Goal: Task Accomplishment & Management: Use online tool/utility

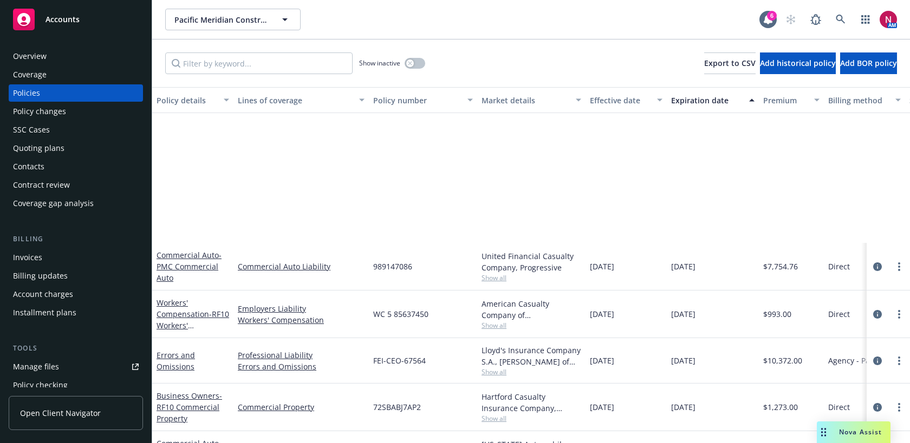
scroll to position [178, 0]
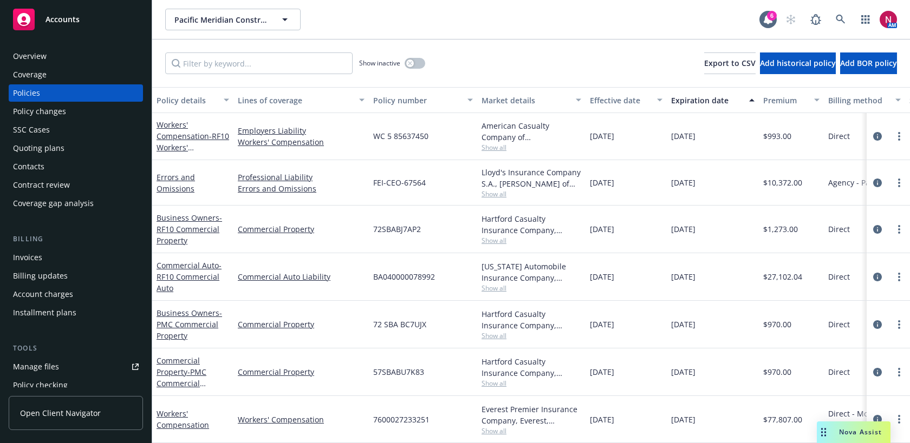
click at [47, 144] on div "Quoting plans" at bounding box center [38, 148] width 51 height 17
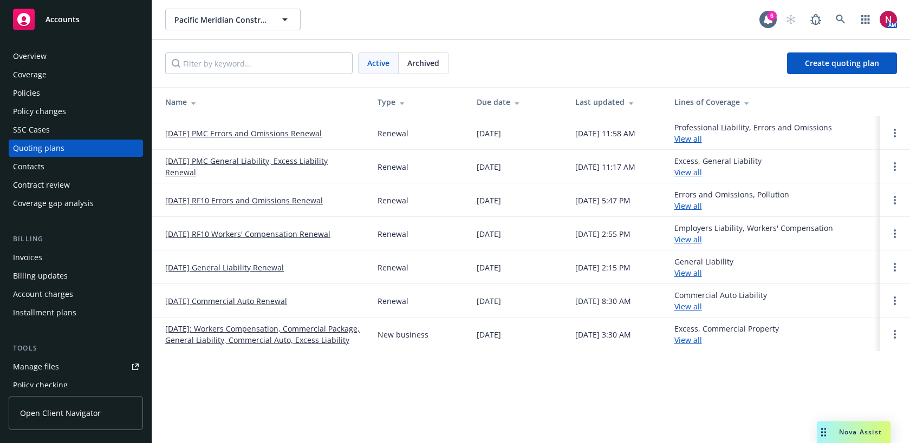
click at [232, 161] on link "10/24/25 PMC General Liability, Excess Liability Renewal" at bounding box center [262, 166] width 195 height 23
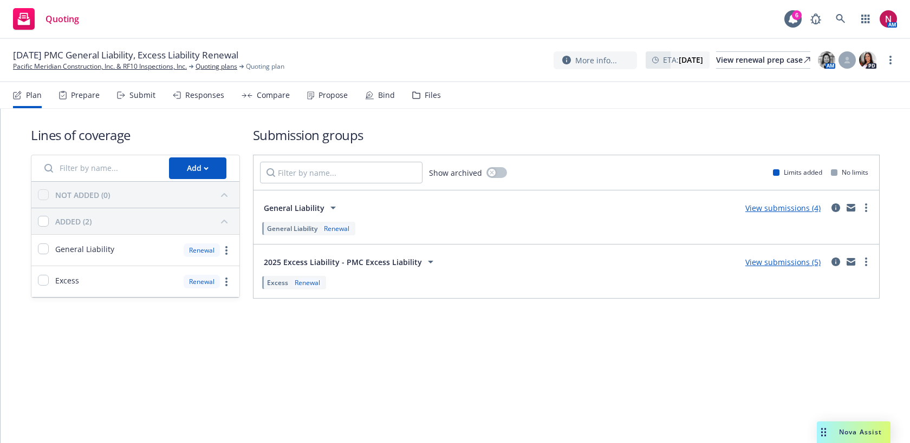
click at [424, 98] on div "Files" at bounding box center [432, 95] width 16 height 9
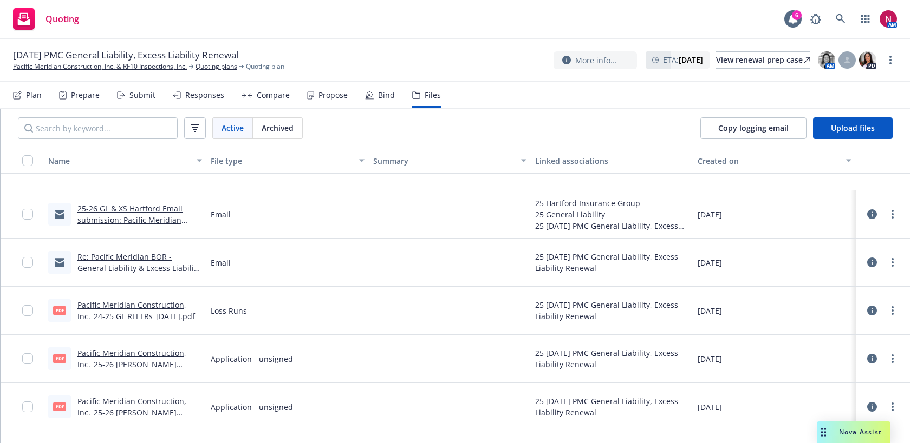
scroll to position [171, 0]
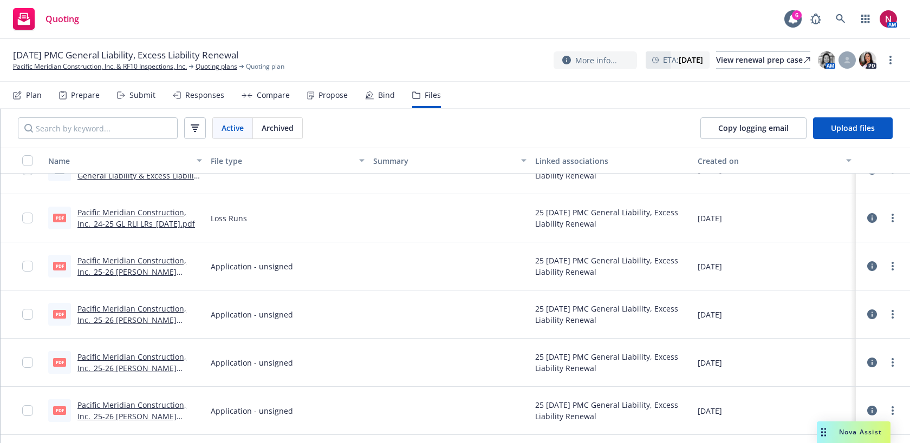
click at [136, 309] on link "Pacific Meridian Construction, Inc._25-26 VELA Contractors Questionnaire.pdf" at bounding box center [132, 320] width 111 height 33
click at [135, 101] on div "Submit" at bounding box center [136, 95] width 38 height 26
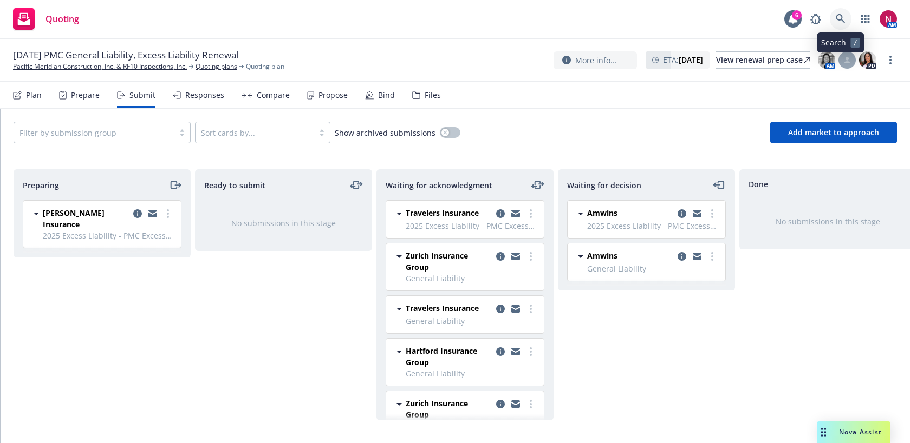
click at [836, 23] on icon at bounding box center [840, 19] width 10 height 10
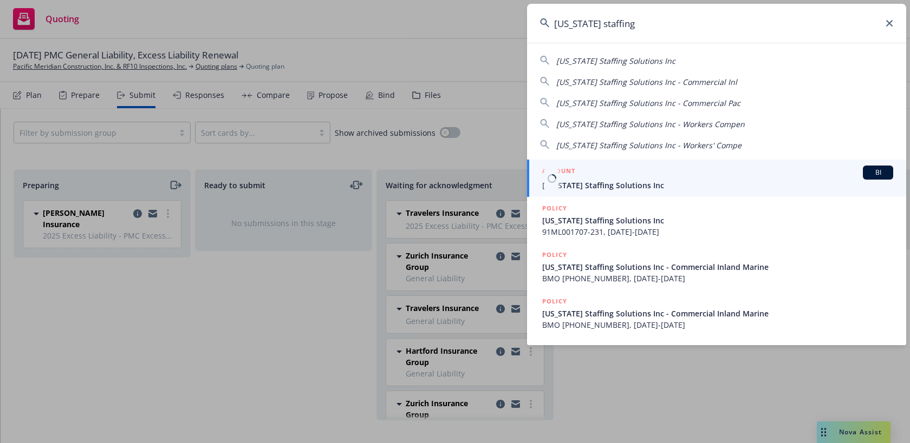
type input "california staffing"
click at [688, 185] on span "California Staffing Solutions Inc" at bounding box center [717, 185] width 351 height 11
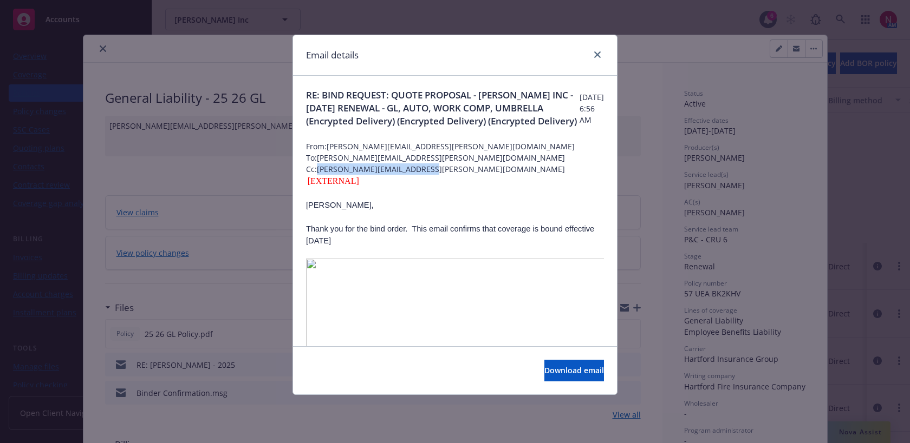
scroll to position [195, 0]
click at [599, 50] on link "close" at bounding box center [597, 54] width 13 height 13
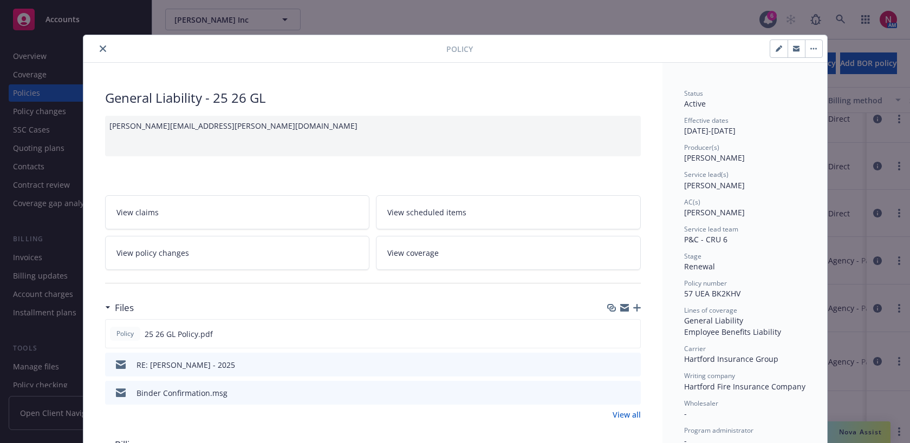
click at [101, 50] on icon "close" at bounding box center [103, 48] width 6 height 6
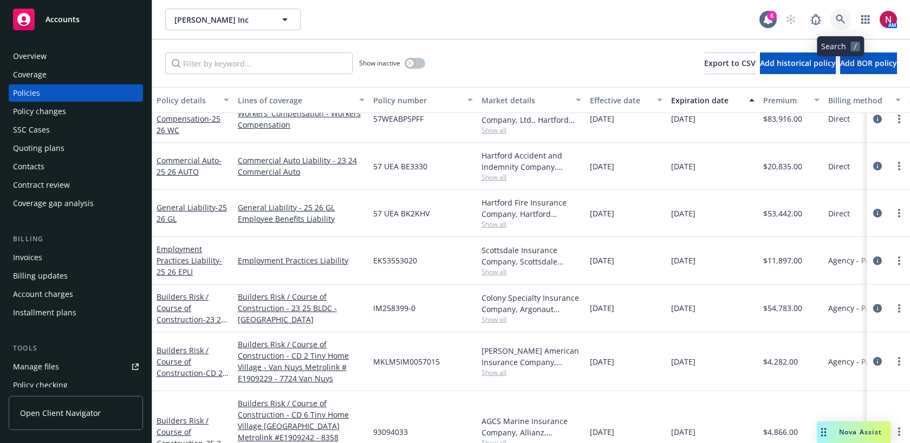
click at [840, 20] on icon at bounding box center [839, 19] width 9 height 9
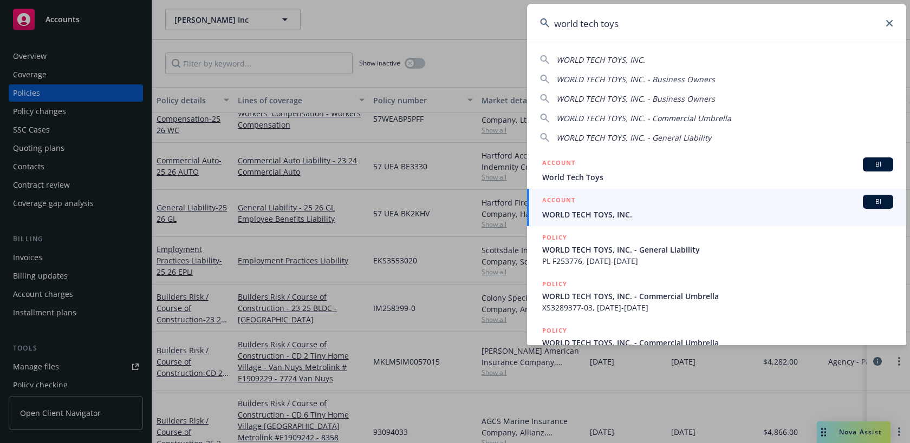
type input "world tech toys"
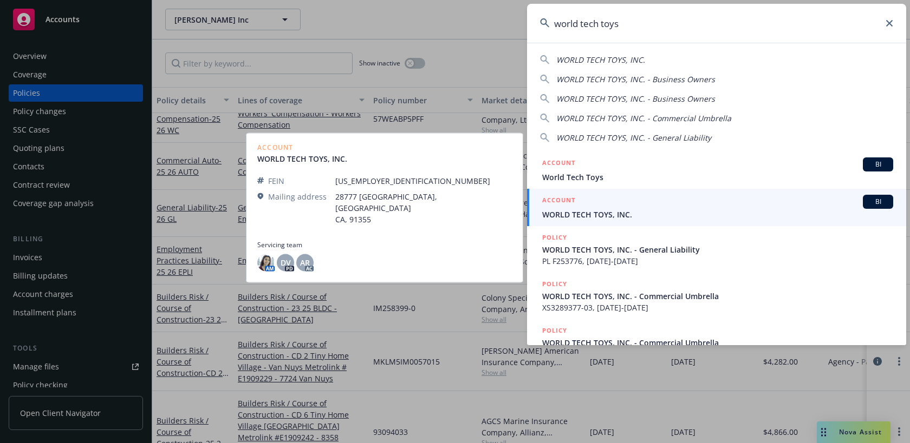
click at [641, 204] on div "ACCOUNT BI" at bounding box center [717, 202] width 351 height 14
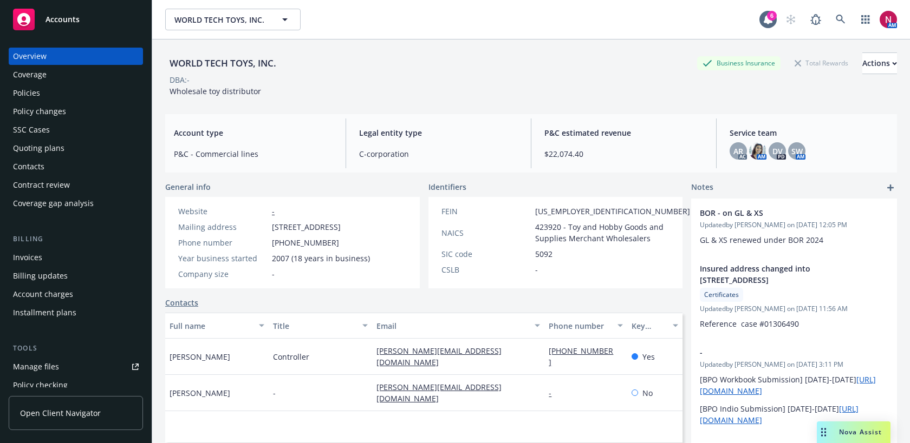
click at [62, 92] on div "Policies" at bounding box center [76, 92] width 126 height 17
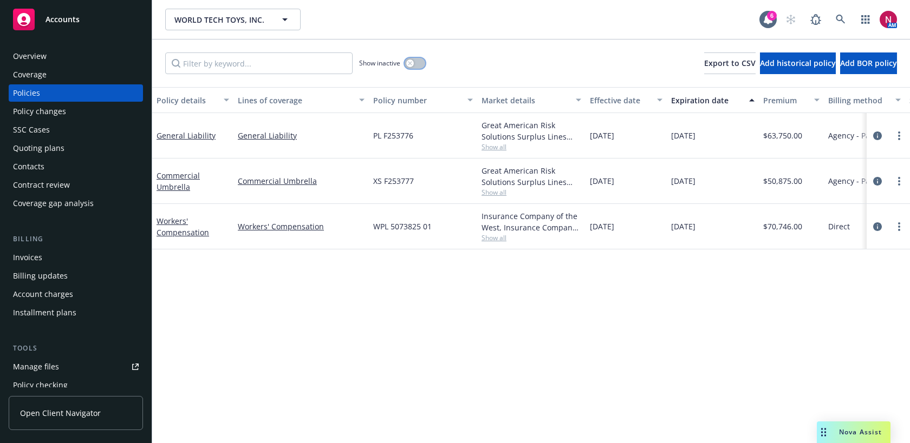
click at [419, 61] on button "button" at bounding box center [414, 63] width 21 height 11
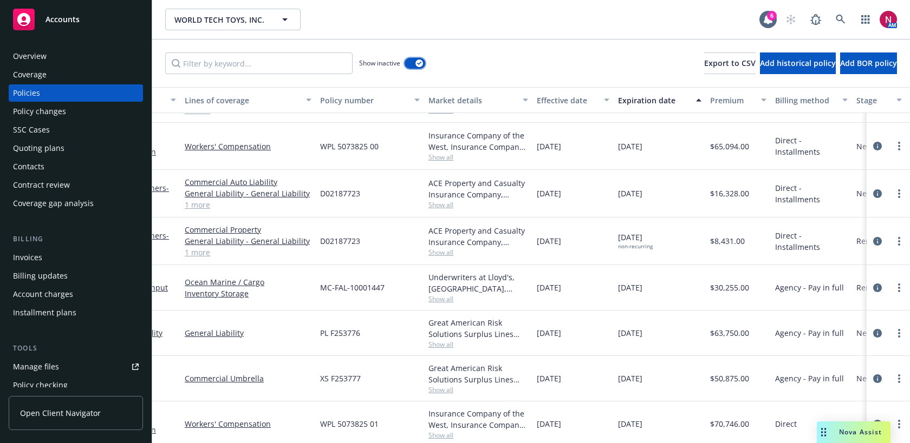
scroll to position [432, 0]
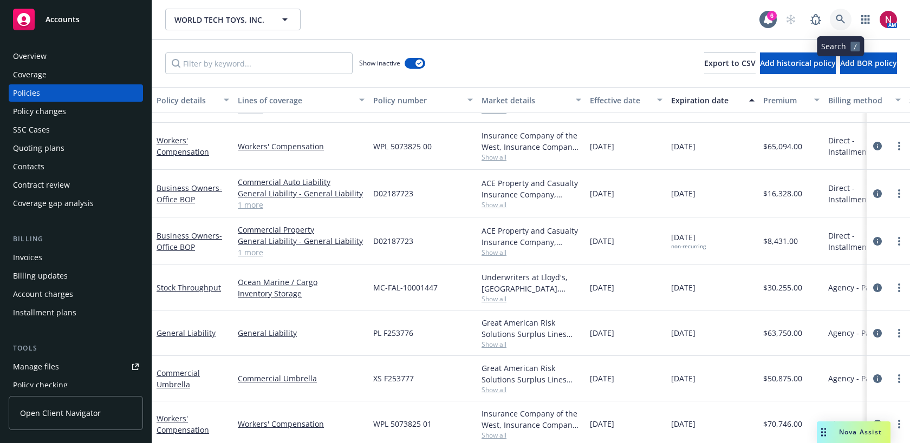
click at [838, 18] on icon at bounding box center [840, 20] width 10 height 10
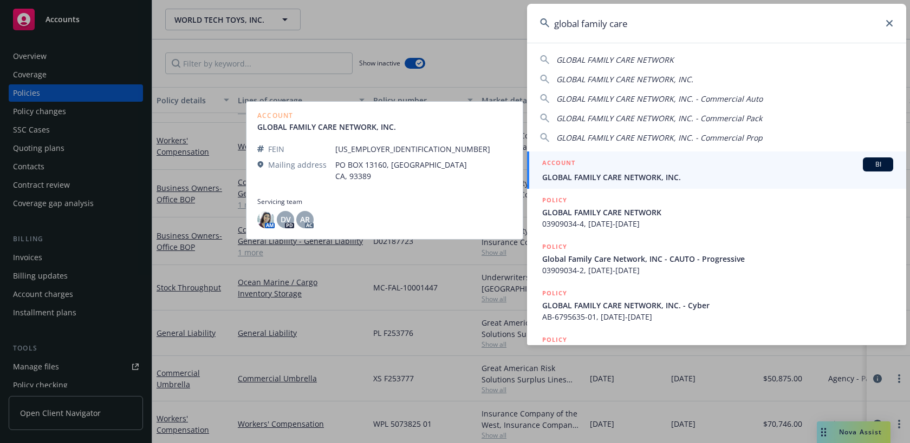
type input "global family care"
click at [743, 168] on div "ACCOUNT BI" at bounding box center [717, 165] width 351 height 14
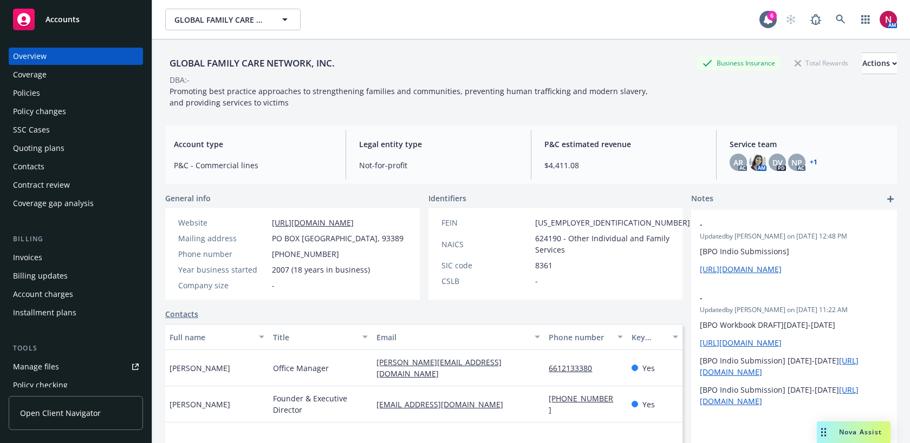
click at [61, 91] on div "Policies" at bounding box center [76, 92] width 126 height 17
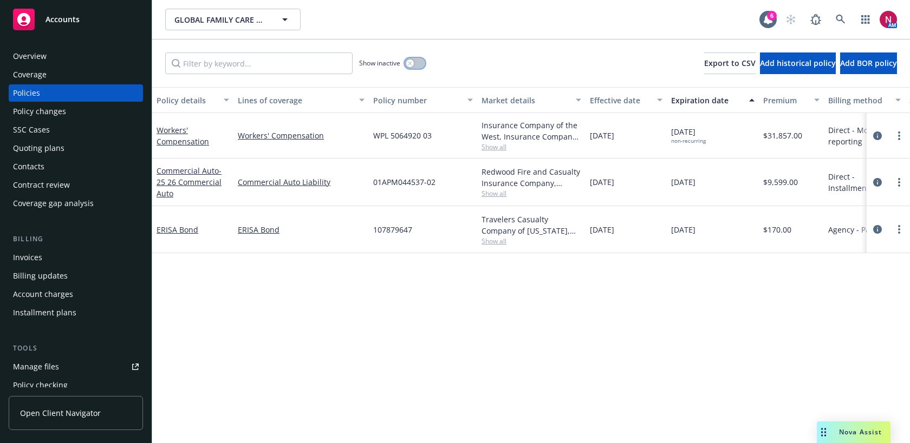
click at [419, 64] on button "button" at bounding box center [414, 63] width 21 height 11
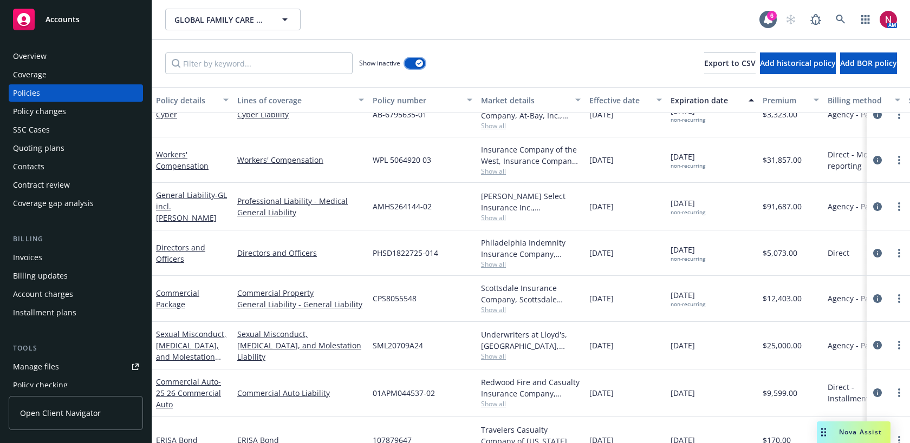
scroll to position [1281, 0]
click at [835, 17] on icon at bounding box center [840, 20] width 10 height 10
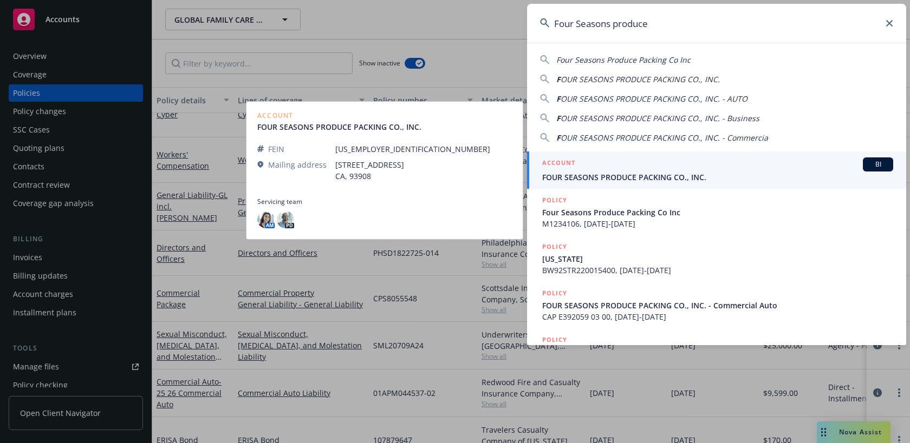
type input "Four Seasons produce"
click at [600, 177] on span "FOUR SEASONS PRODUCE PACKING CO., INC." at bounding box center [717, 177] width 351 height 11
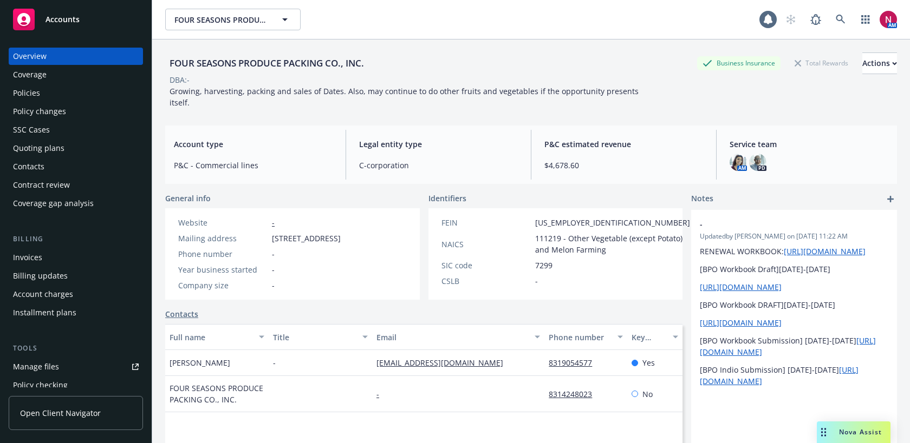
click at [52, 97] on div "Policies" at bounding box center [76, 92] width 126 height 17
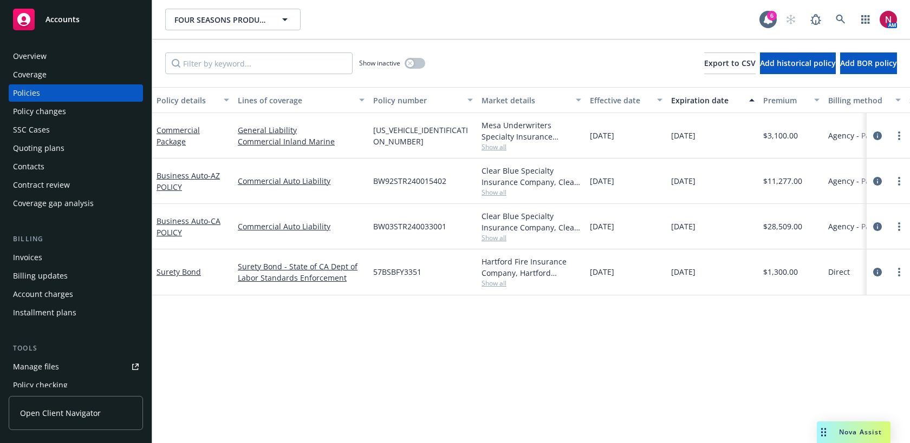
click at [426, 60] on div "Show inactive Export to CSV Add historical policy Add BOR policy" at bounding box center [530, 64] width 757 height 48
click at [416, 62] on button "button" at bounding box center [414, 63] width 21 height 11
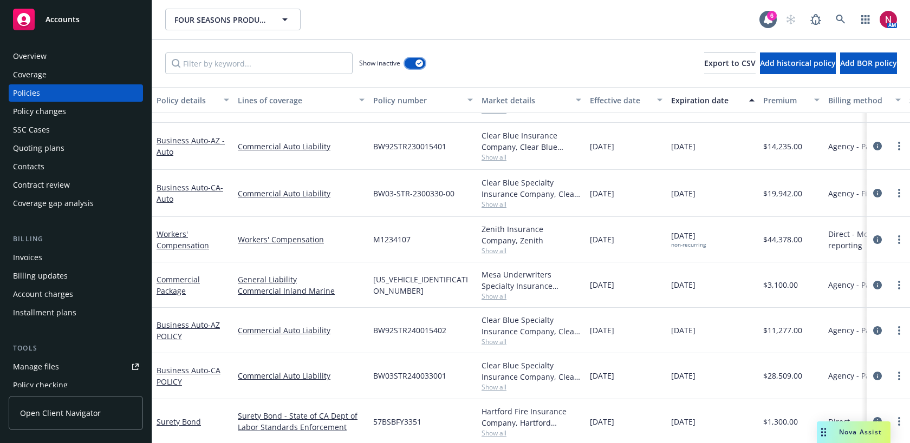
scroll to position [866, 0]
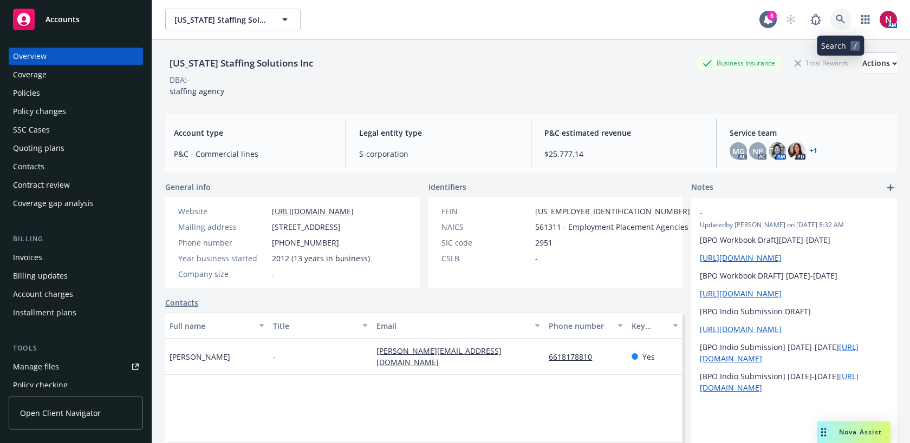
click at [837, 19] on icon at bounding box center [840, 20] width 10 height 10
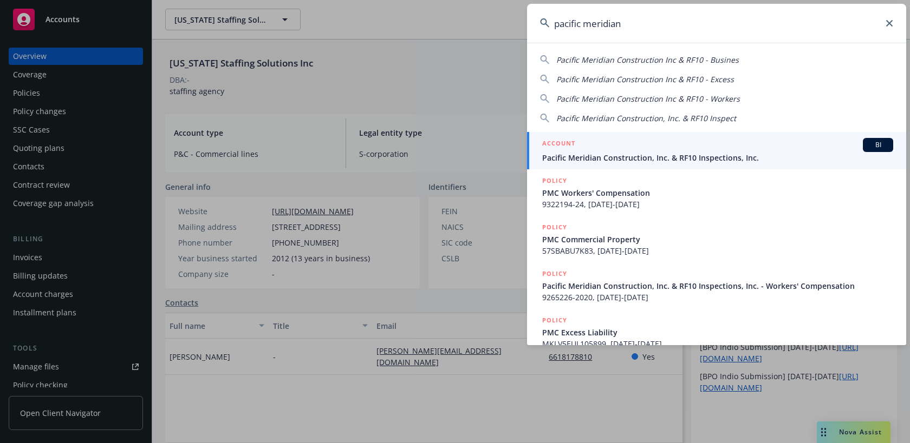
type input "pacific meridian"
click at [695, 158] on span "Pacific Meridian Construction, Inc. & RF10 Inspections, Inc." at bounding box center [717, 157] width 351 height 11
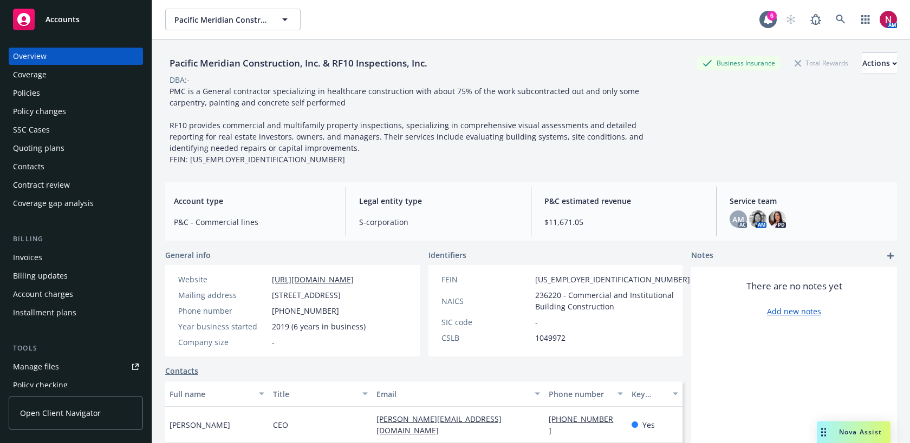
click at [75, 140] on div "Quoting plans" at bounding box center [76, 148] width 126 height 17
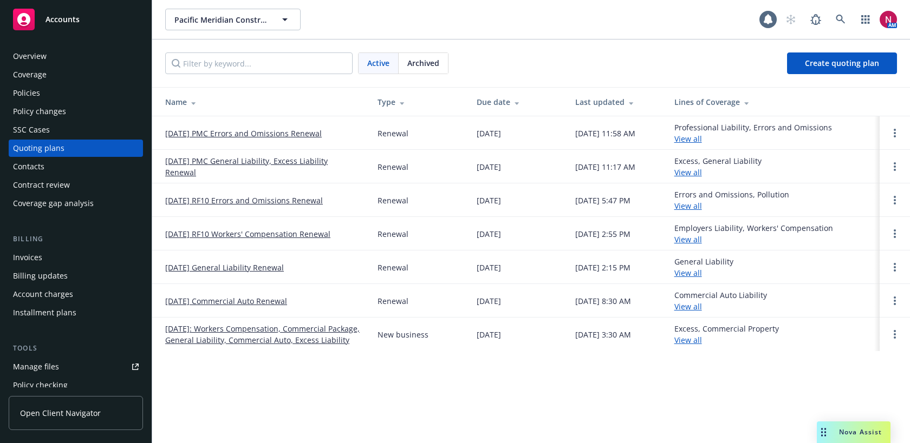
click at [208, 161] on link "10/24/25 PMC General Liability, Excess Liability Renewal" at bounding box center [262, 166] width 195 height 23
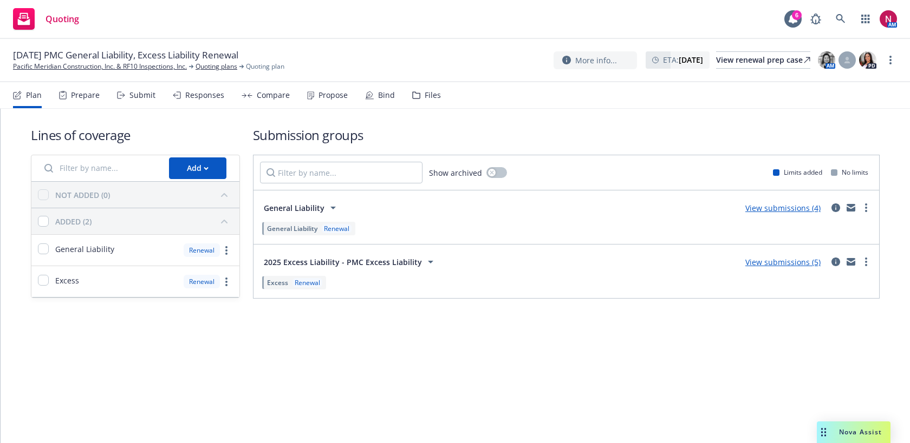
click at [148, 91] on div "Submit" at bounding box center [142, 95] width 26 height 9
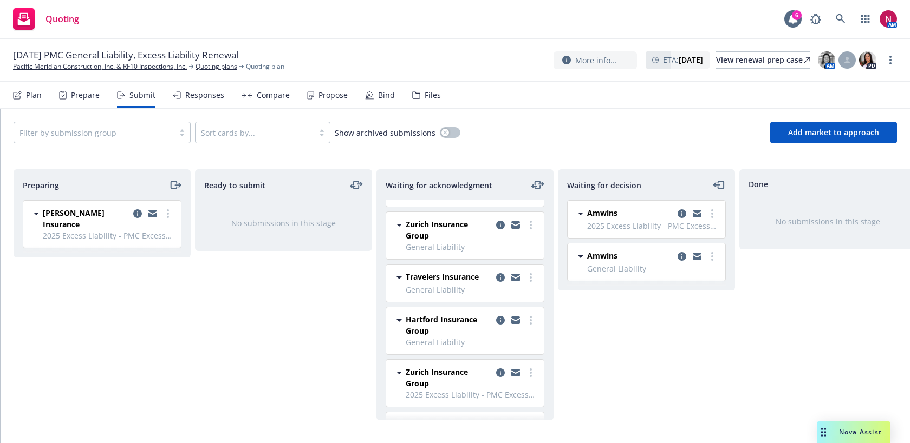
scroll to position [60, 0]
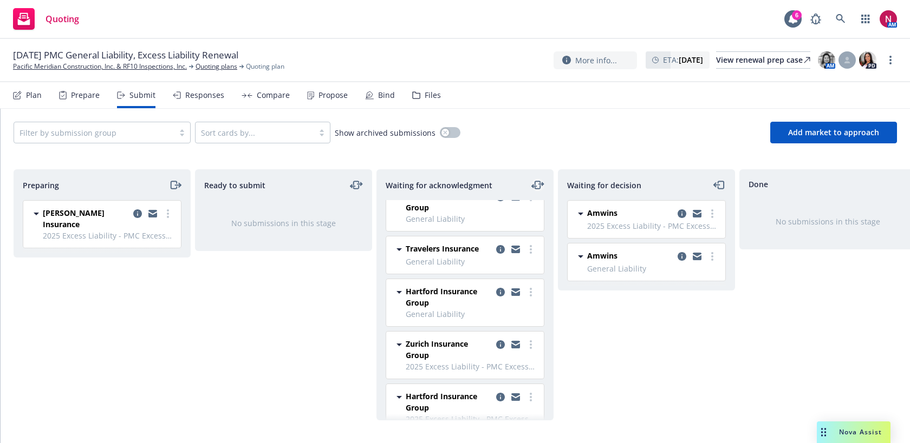
click at [539, 182] on icon "moveLeftRight" at bounding box center [537, 185] width 13 height 13
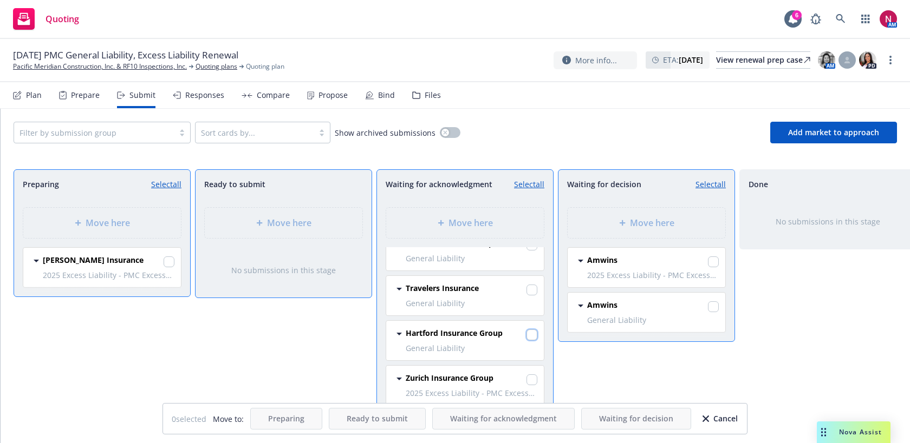
click at [535, 330] on input "checkbox" at bounding box center [531, 335] width 11 height 11
checkbox input "true"
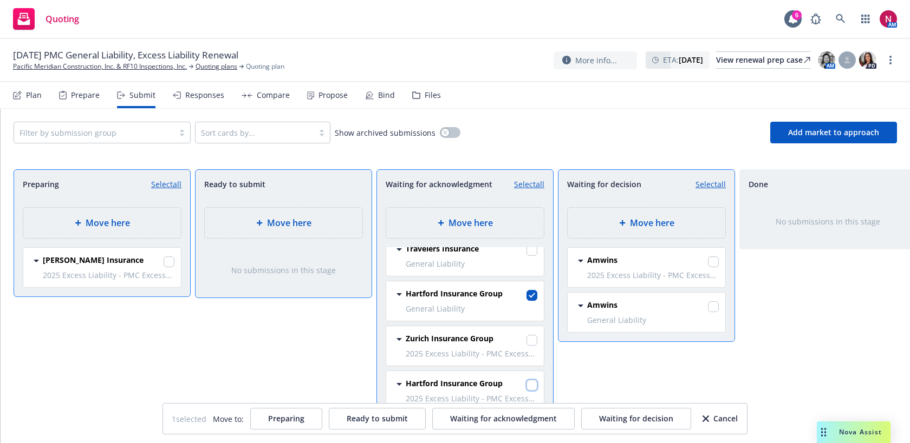
click at [531, 385] on input "checkbox" at bounding box center [531, 385] width 11 height 11
checkbox input "true"
click at [682, 221] on div "Move here" at bounding box center [646, 223] width 140 height 13
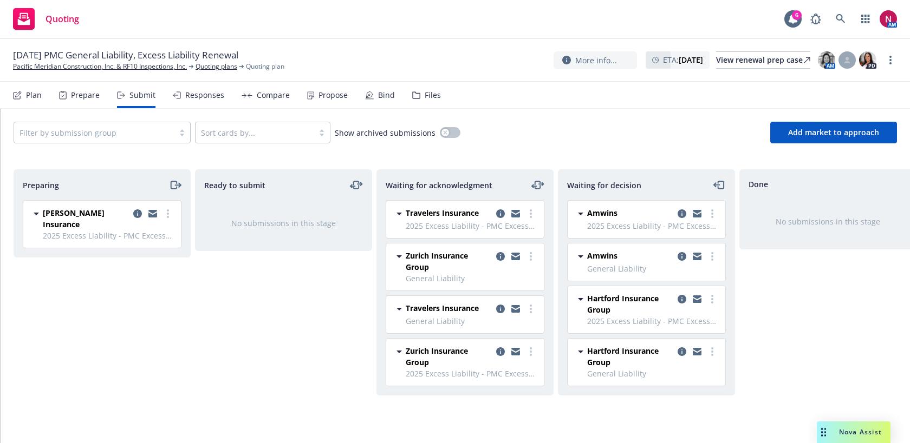
scroll to position [0, 0]
click at [696, 350] on icon "copy logging email" at bounding box center [696, 350] width 9 height 4
click at [837, 15] on icon at bounding box center [839, 18] width 9 height 9
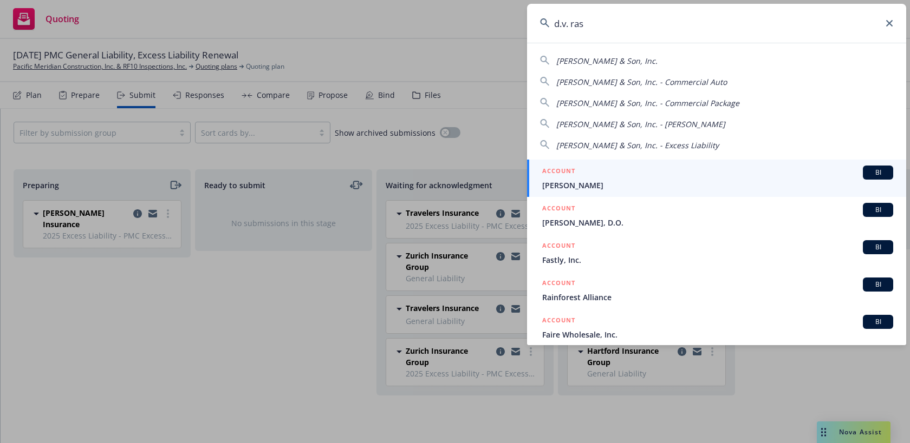
click at [652, 57] on span "D. V. Rasmussen & Son, Inc." at bounding box center [606, 61] width 101 height 10
type input "D. V. Rasmussen & Son, Inc."
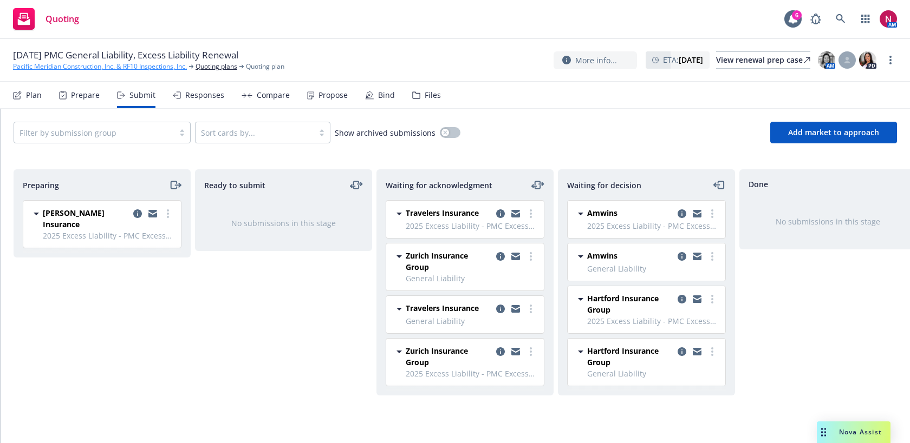
click at [109, 69] on link "Pacific Meridian Construction, Inc. & RF10 Inspections, Inc." at bounding box center [100, 67] width 174 height 10
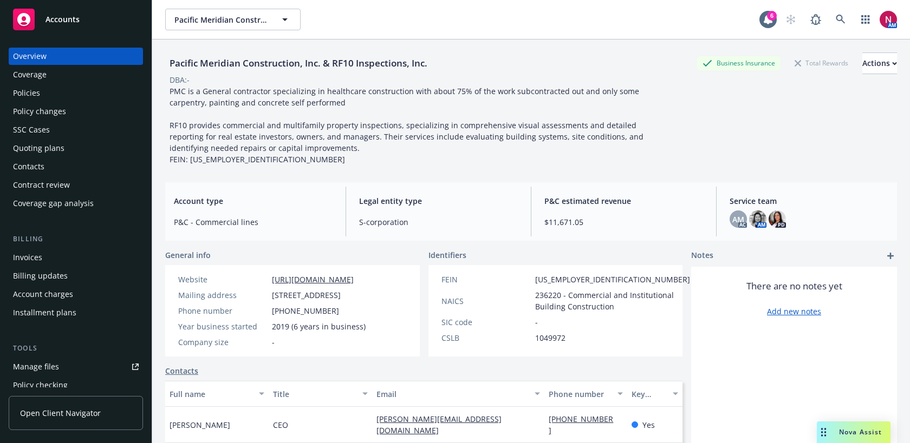
click at [39, 90] on div "Policies" at bounding box center [26, 92] width 27 height 17
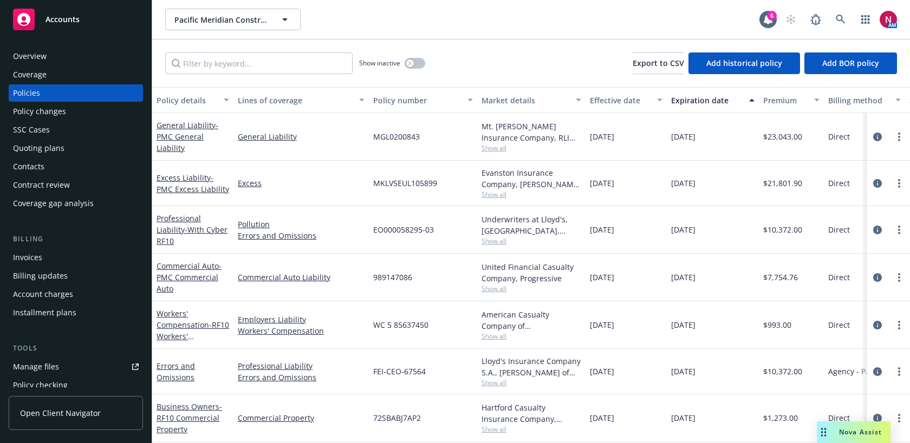
click at [494, 194] on span "Show all" at bounding box center [531, 194] width 100 height 9
click at [494, 148] on span "Show all" at bounding box center [531, 147] width 100 height 9
click at [293, 179] on link "Excess" at bounding box center [301, 183] width 127 height 11
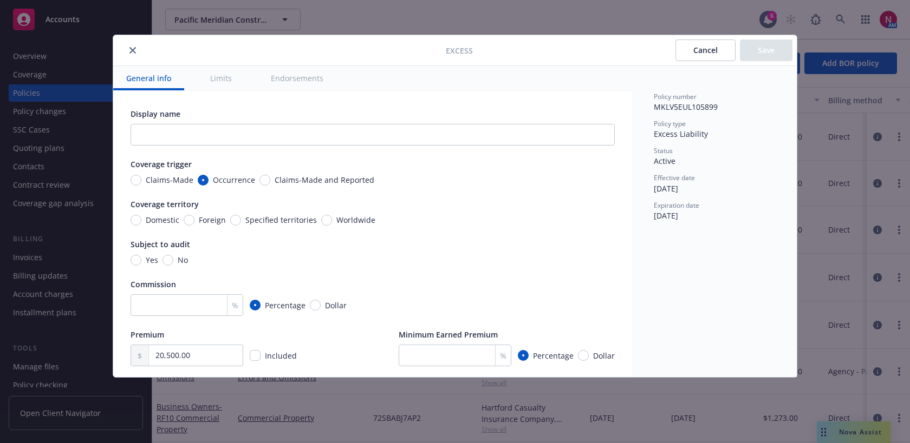
click at [135, 49] on icon "close" at bounding box center [132, 50] width 6 height 6
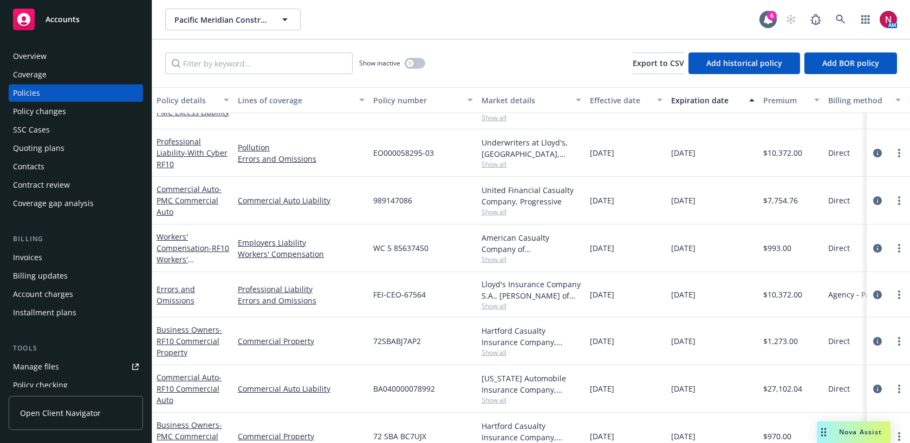
scroll to position [69, 0]
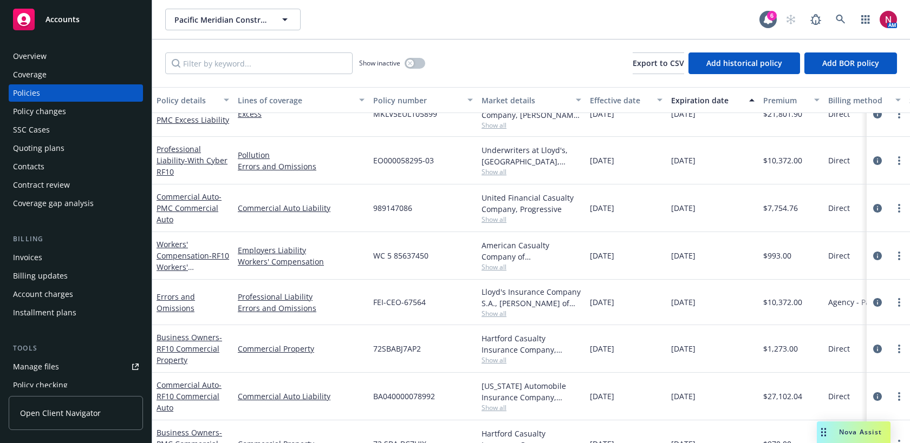
click at [49, 148] on div "Quoting plans" at bounding box center [38, 148] width 51 height 17
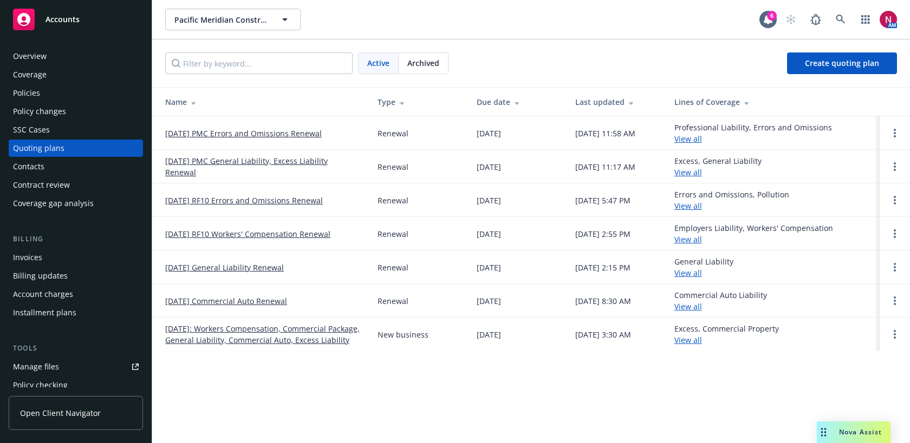
click at [227, 296] on link "11/07/25 Commercial Auto Renewal" at bounding box center [226, 301] width 122 height 11
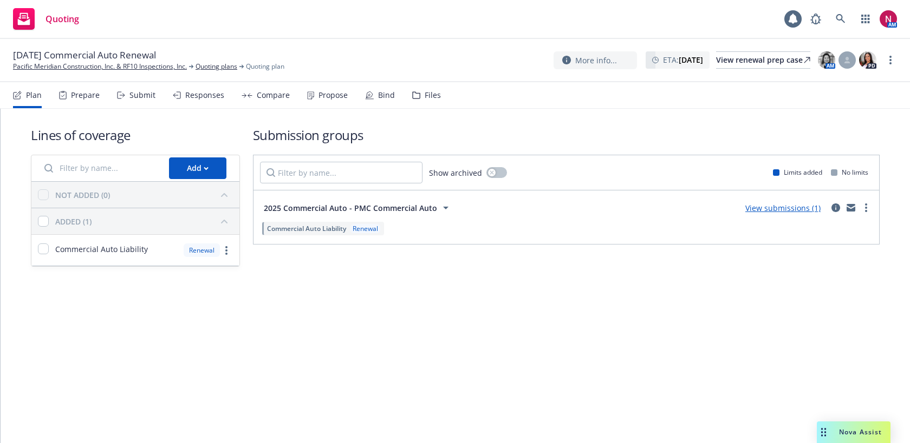
click at [426, 104] on div "Files" at bounding box center [426, 95] width 29 height 26
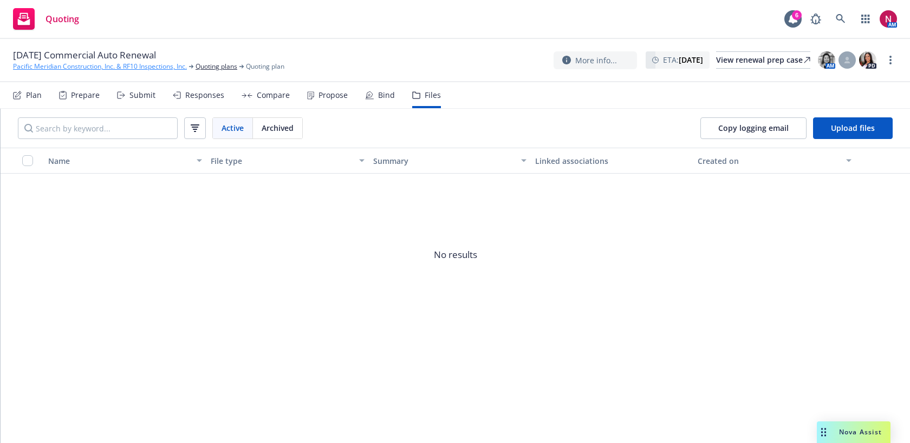
click at [118, 70] on link "Pacific Meridian Construction, Inc. & RF10 Inspections, Inc." at bounding box center [100, 67] width 174 height 10
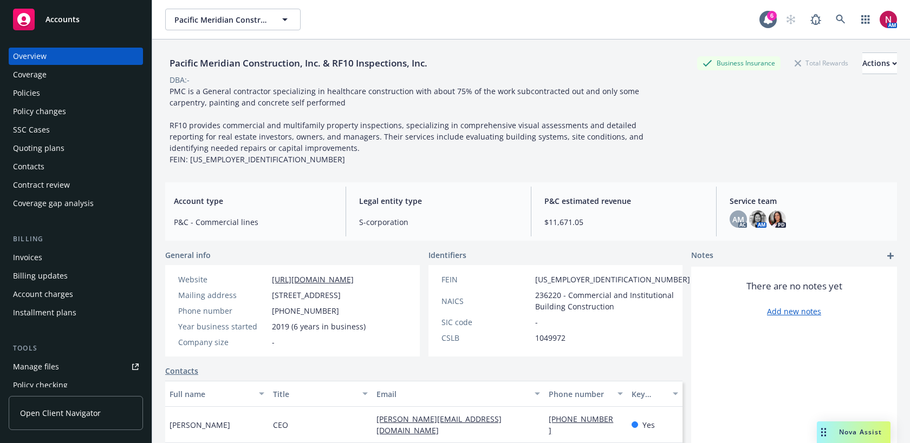
click at [62, 95] on div "Policies" at bounding box center [76, 92] width 126 height 17
